Goal: Transaction & Acquisition: Purchase product/service

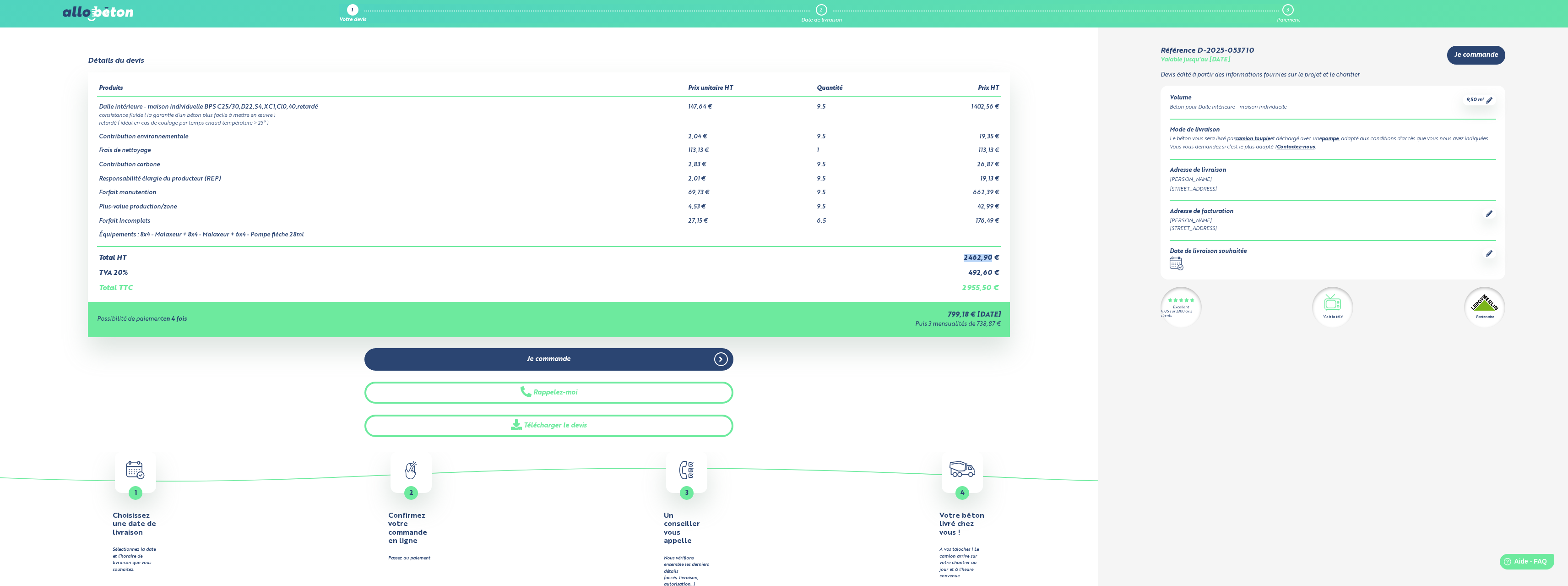
drag, startPoint x: 949, startPoint y: 251, endPoint x: 990, endPoint y: 252, distance: 41.0
click at [990, 252] on td "2 462,90 €" at bounding box center [947, 254] width 108 height 16
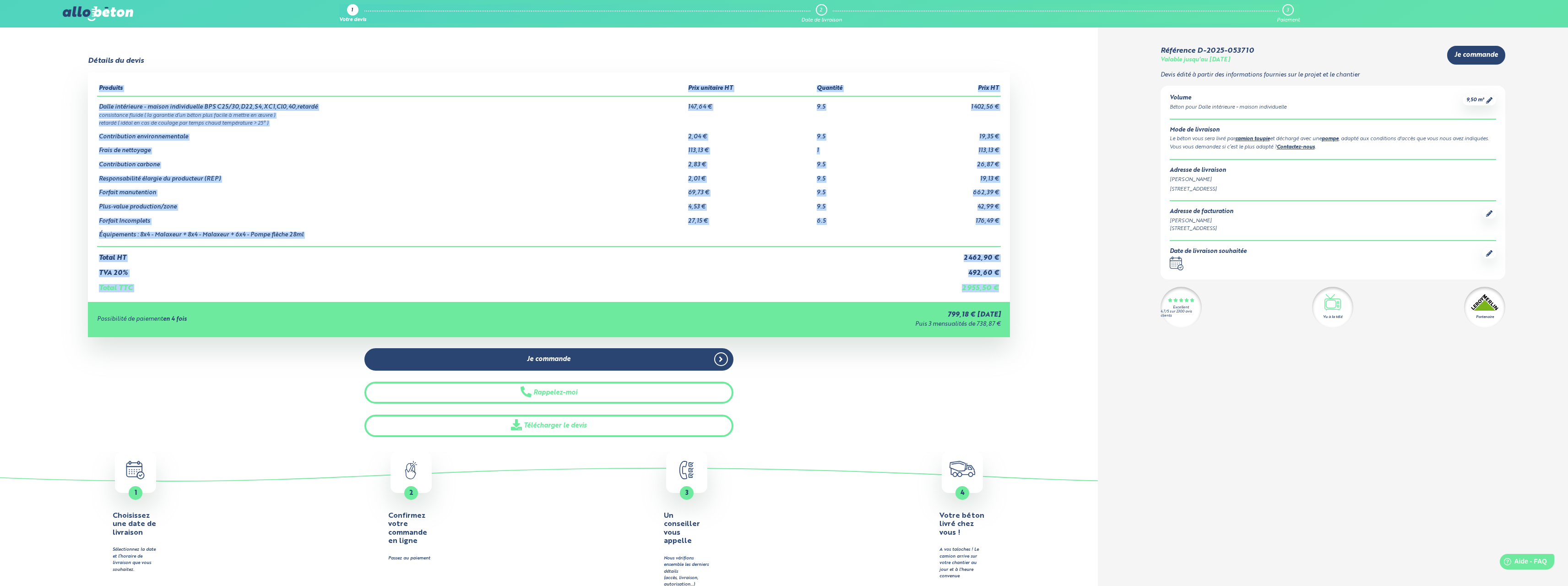
drag, startPoint x: 956, startPoint y: 305, endPoint x: 991, endPoint y: 297, distance: 35.9
click at [991, 297] on div "Produits Prix unitaire HT Quantité Prix HT Dalle intérieure - maison individuel…" at bounding box center [549, 204] width 922 height 264
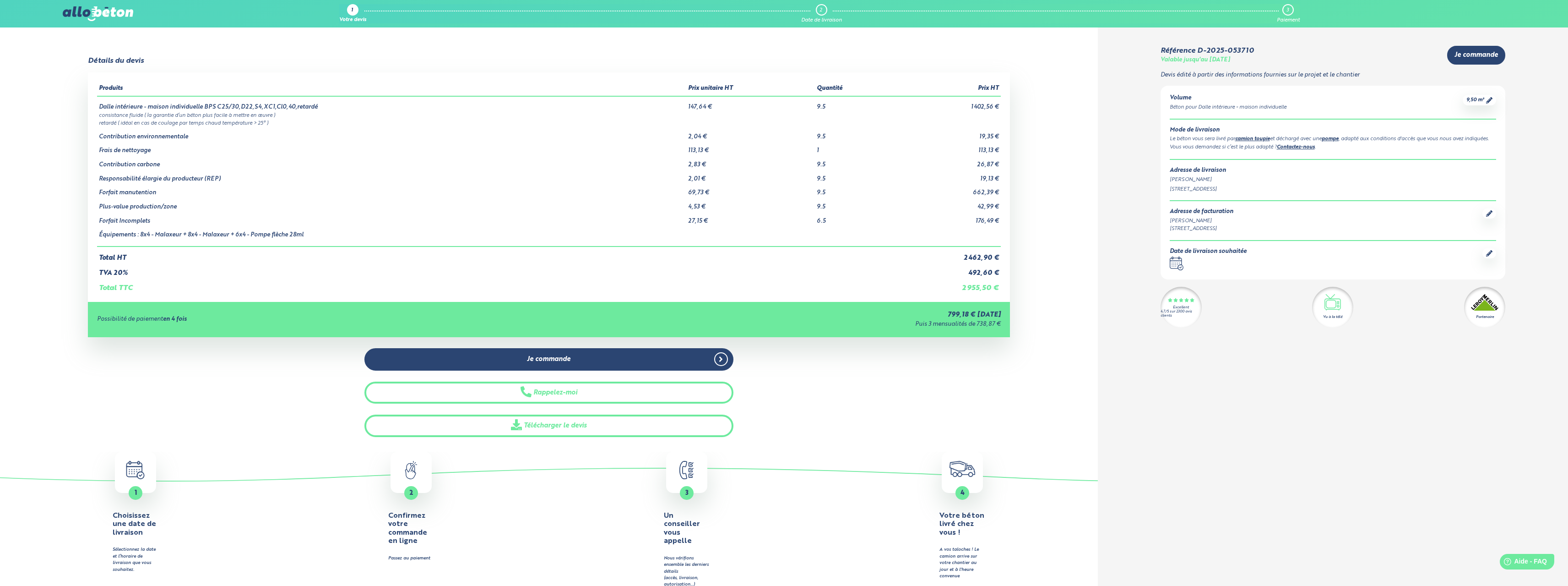
click at [957, 288] on td "2 955,50 €" at bounding box center [947, 284] width 108 height 16
drag, startPoint x: 809, startPoint y: 108, endPoint x: 824, endPoint y: 108, distance: 15.0
click at [824, 108] on tr "Dalle intérieure - maison individuelle BPS C25/30,D22,S4,XC1,Cl0,40,retardé 147…" at bounding box center [548, 103] width 903 height 15
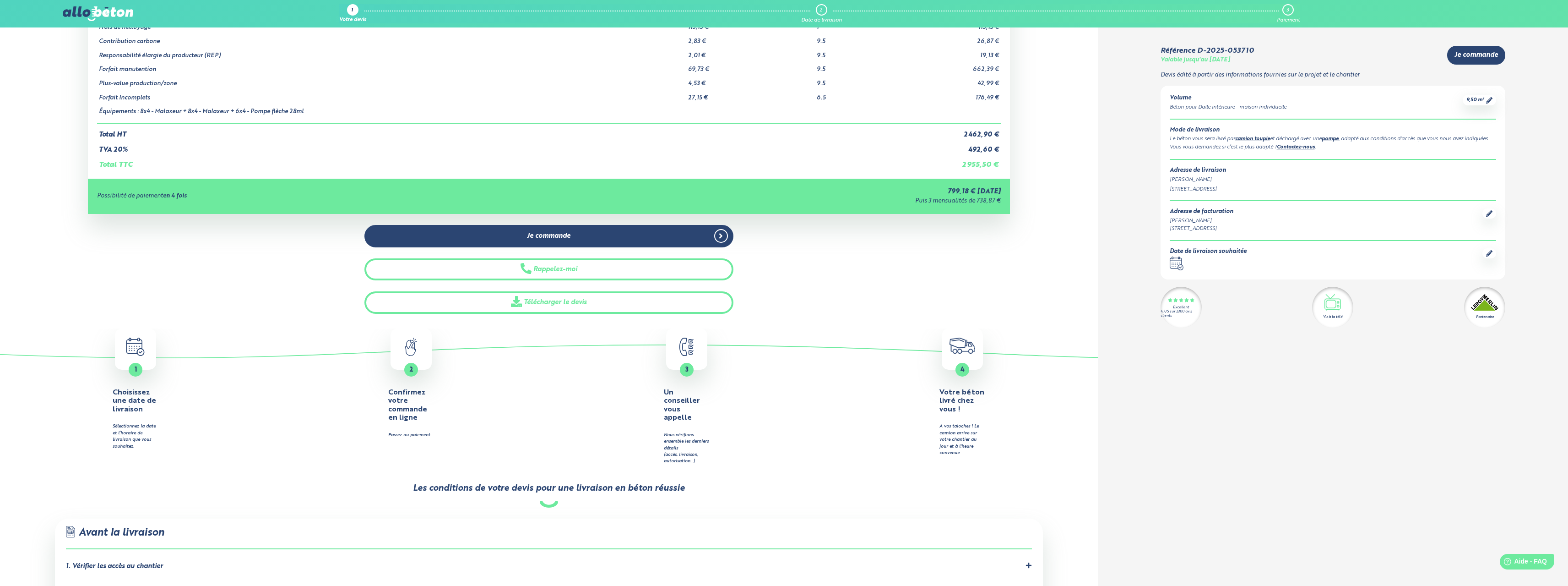
scroll to position [229, 0]
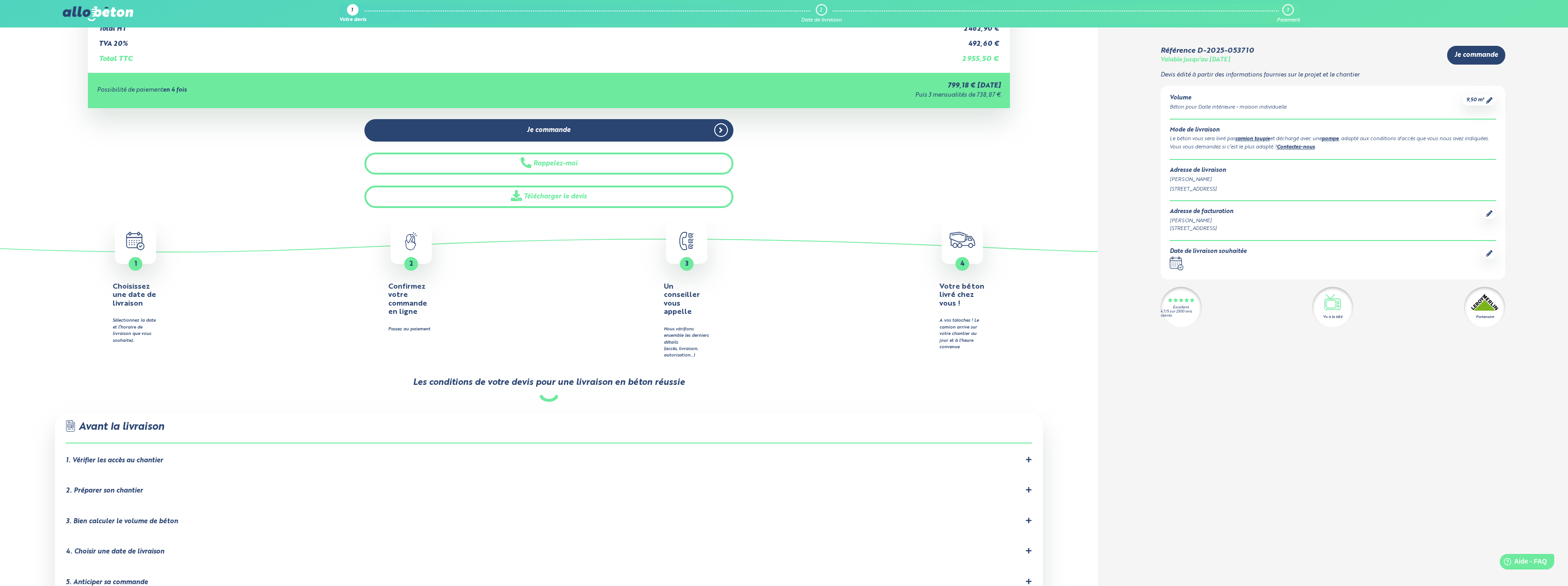
click at [1175, 267] on icon ".calendar-icon { fill: none; stroke: #2b4572; stroke-linecap: round; stroke-lin…" at bounding box center [1176, 263] width 14 height 14
click at [1491, 257] on icon at bounding box center [1489, 253] width 7 height 7
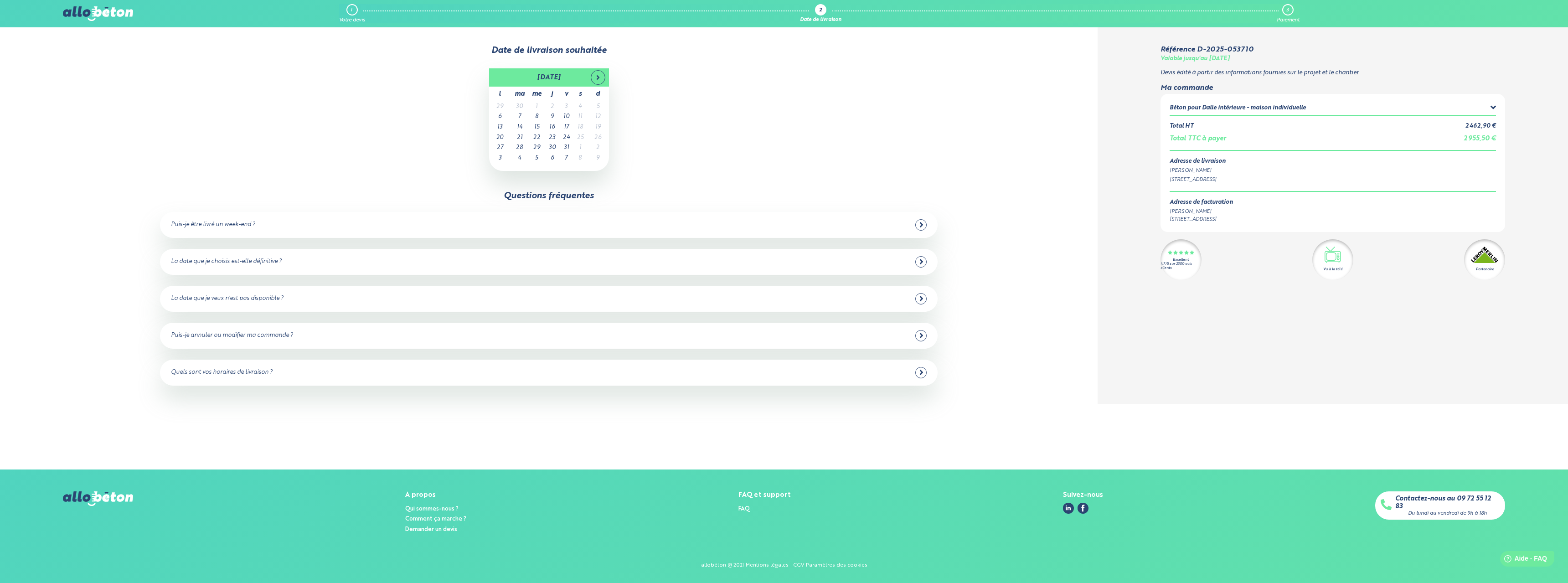
drag, startPoint x: 589, startPoint y: 140, endPoint x: 602, endPoint y: 156, distance: 20.6
click at [589, 154] on tbody "29 30 1 2 3 4 5 6 7 8 9 10 11 12 13 14 15 16 17 18 19 20 21 22 23 24 25 26 27 2…" at bounding box center [550, 133] width 120 height 62
drag, startPoint x: 629, startPoint y: 131, endPoint x: 631, endPoint y: 125, distance: 6.3
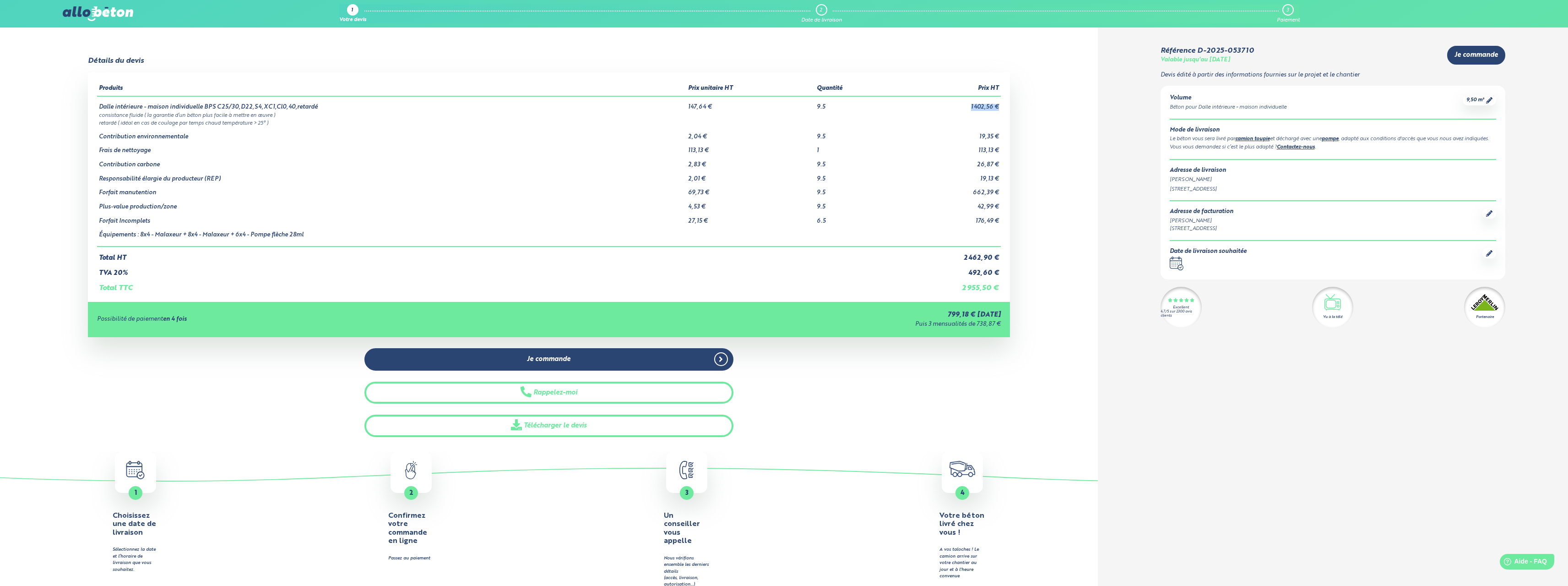
drag, startPoint x: 964, startPoint y: 110, endPoint x: 999, endPoint y: 107, distance: 35.1
click at [999, 107] on td "1 402,56 €" at bounding box center [947, 103] width 108 height 15
drag, startPoint x: 179, startPoint y: 111, endPoint x: 194, endPoint y: 122, distance: 18.6
click at [270, 116] on td "consistance fluide ( la garantie d’un béton plus facile à mettre en œuvre )" at bounding box center [548, 115] width 903 height 8
drag, startPoint x: 122, startPoint y: 128, endPoint x: 165, endPoint y: 123, distance: 43.3
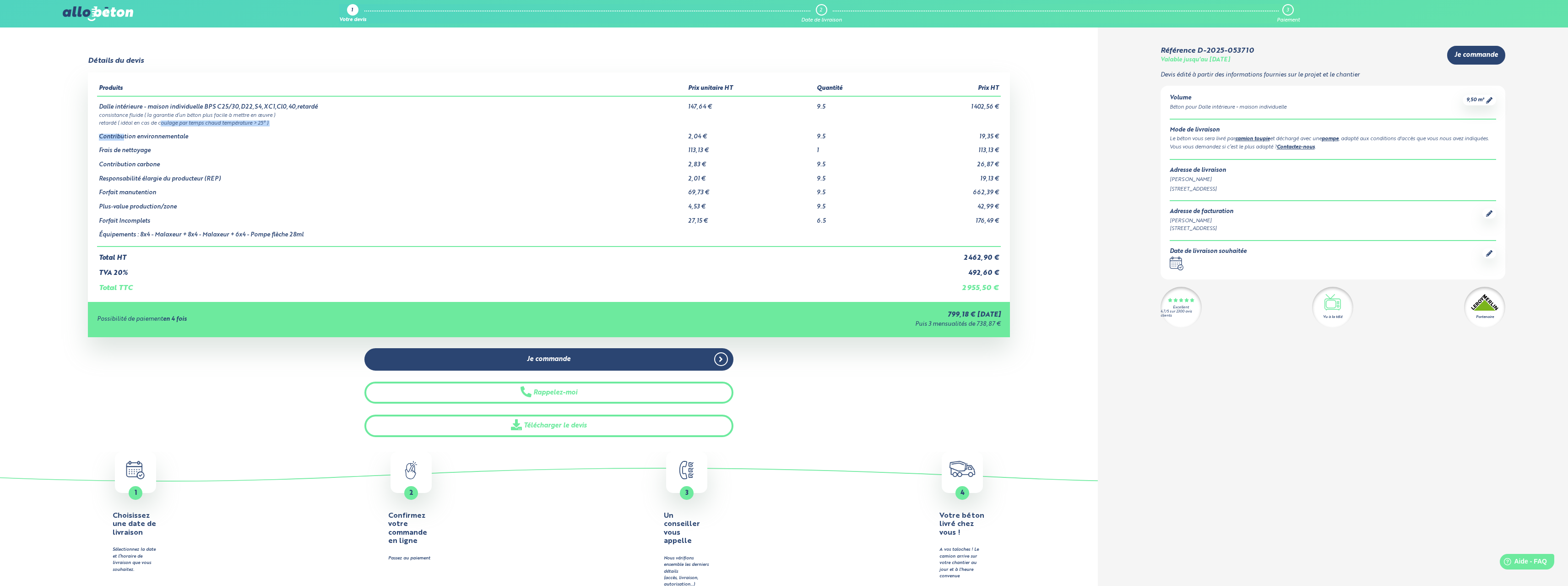
click at [164, 123] on tbody "Dalle intérieure - maison individuelle BPS C25/30,D22,S4,XC1,Cl0,40,retardé 147…" at bounding box center [548, 171] width 903 height 150
click at [165, 123] on td "retardé ( idéal en cas de coulage par temps chaud température > 25° )" at bounding box center [548, 122] width 903 height 8
drag, startPoint x: 248, startPoint y: 128, endPoint x: 130, endPoint y: 123, distance: 118.1
click at [130, 123] on tbody "Dalle intérieure - maison individuelle BPS C25/30,D22,S4,XC1,Cl0,40,retardé 147…" at bounding box center [548, 171] width 903 height 150
click at [100, 152] on td "Frais de nettoyage" at bounding box center [391, 147] width 589 height 14
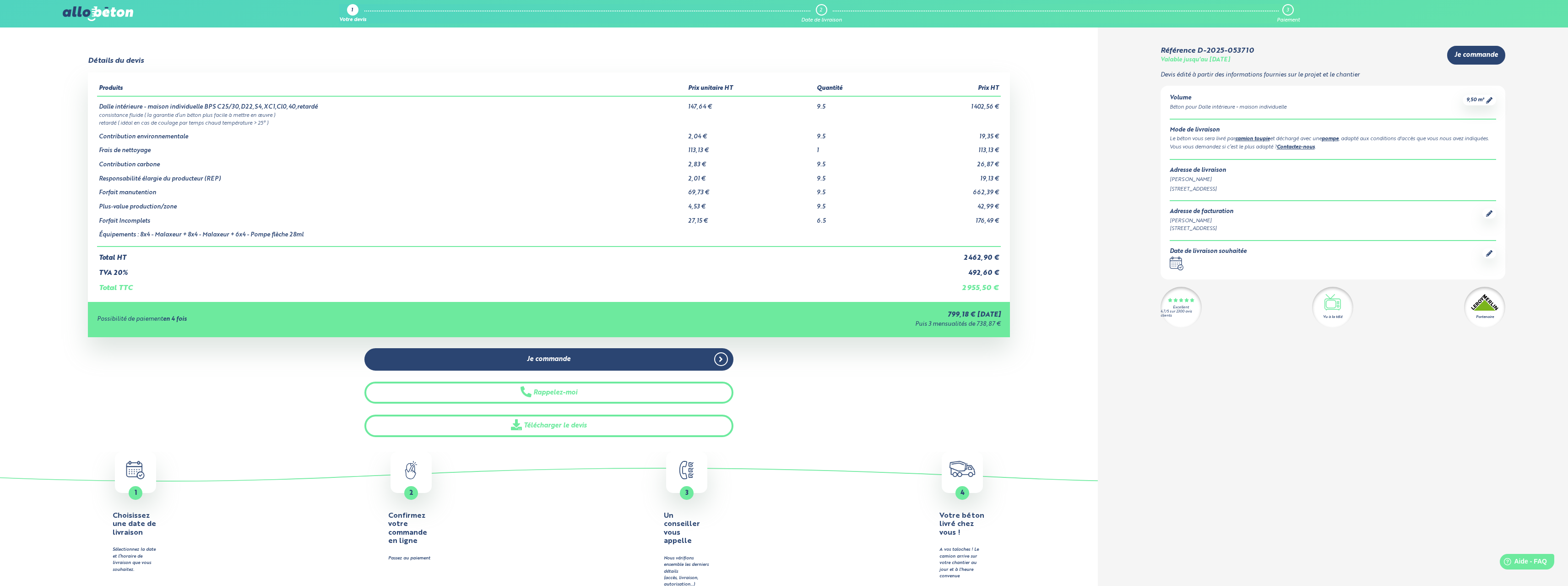
drag, startPoint x: 966, startPoint y: 113, endPoint x: 981, endPoint y: 113, distance: 15.0
click at [981, 113] on td "consistance fluide ( la garantie d’un béton plus facile à mettre en œuvre )" at bounding box center [548, 115] width 903 height 8
drag, startPoint x: 957, startPoint y: 289, endPoint x: 986, endPoint y: 284, distance: 29.4
click at [986, 284] on td "2 955,50 €" at bounding box center [947, 284] width 108 height 16
